Goal: Contribute content: Contribute content

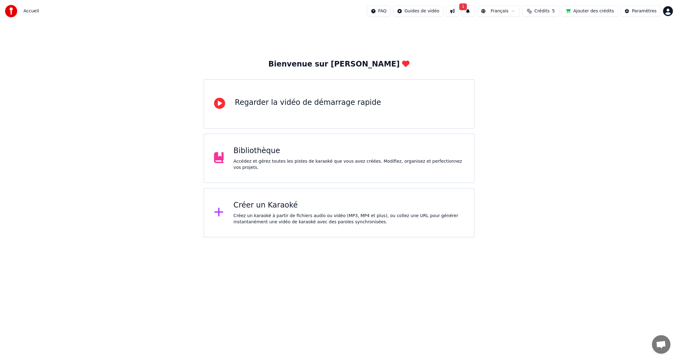
click at [263, 208] on div "Créer un Karaoké" at bounding box center [349, 205] width 231 height 10
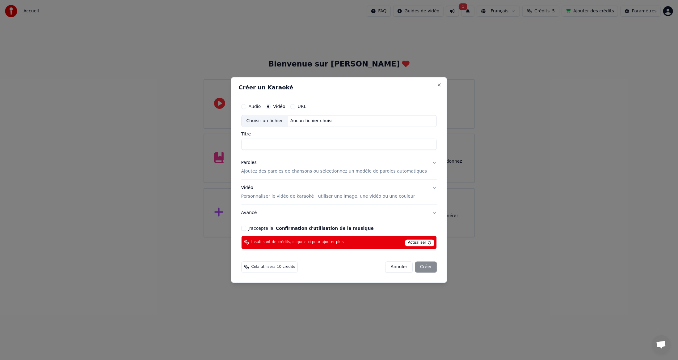
click at [283, 119] on div "Choisir un fichier" at bounding box center [265, 121] width 46 height 11
type input "**********"
click at [246, 228] on button "J'accepte la Confirmation d'utilisation de la musique" at bounding box center [243, 228] width 5 height 5
click at [437, 85] on button "Close" at bounding box center [439, 84] width 5 height 5
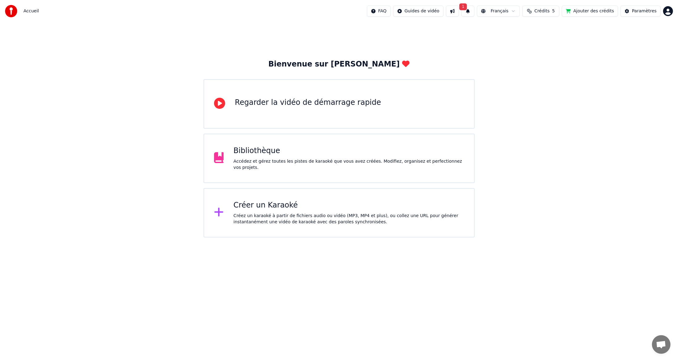
click at [586, 11] on button "Ajouter des crédits" at bounding box center [590, 11] width 56 height 11
